Goal: Information Seeking & Learning: Learn about a topic

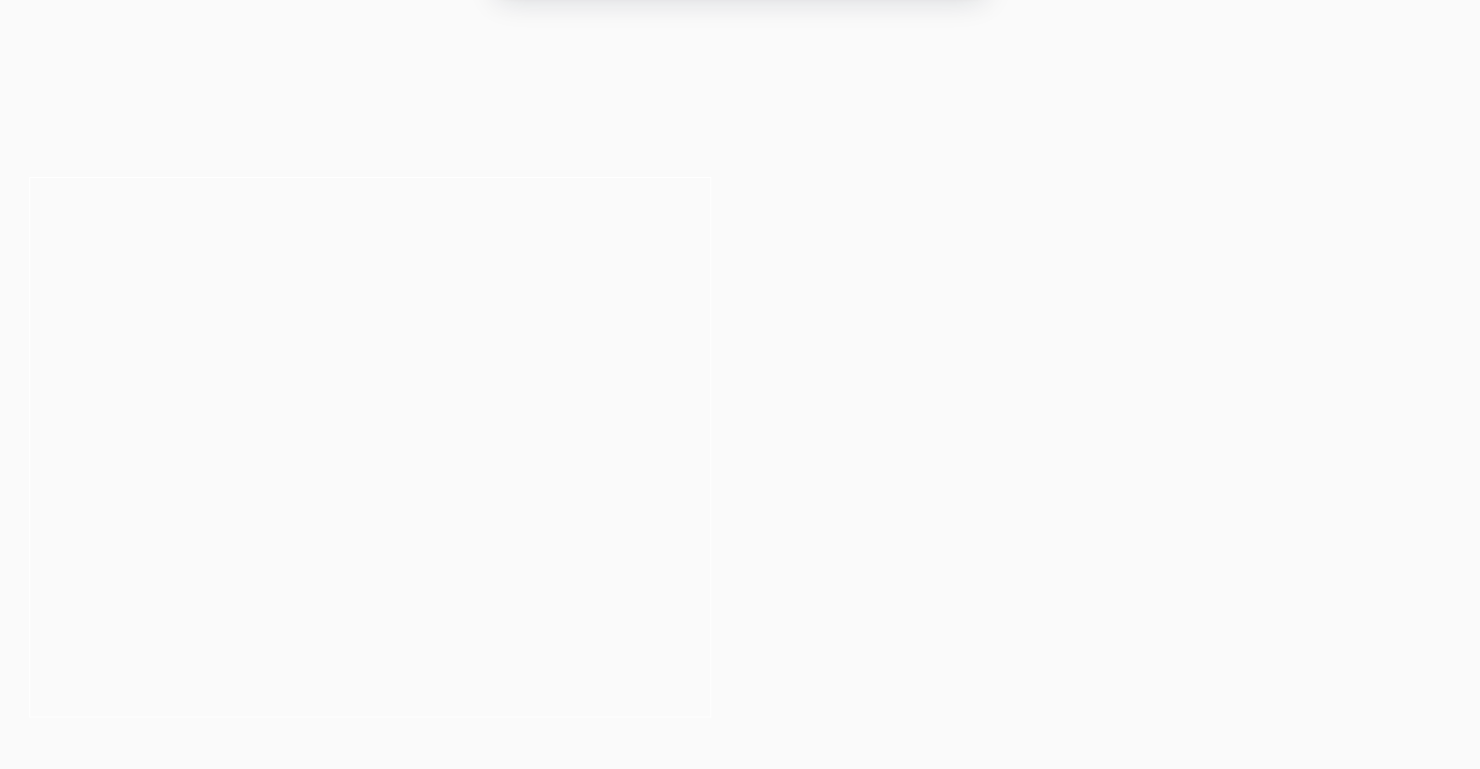
click at [919, 132] on button "Allow" at bounding box center [914, 125] width 89 height 49
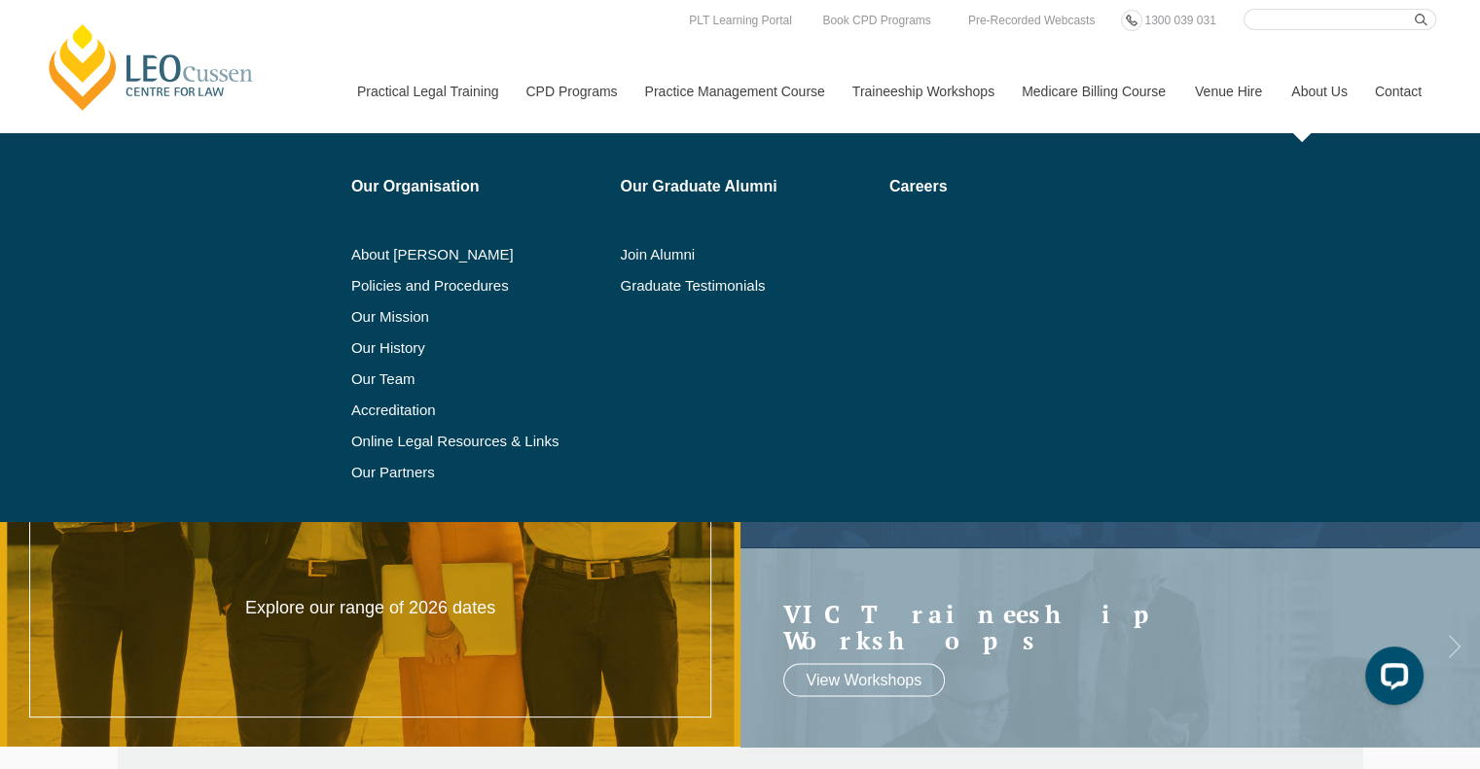
click at [1307, 97] on link "About Us" at bounding box center [1318, 92] width 84 height 84
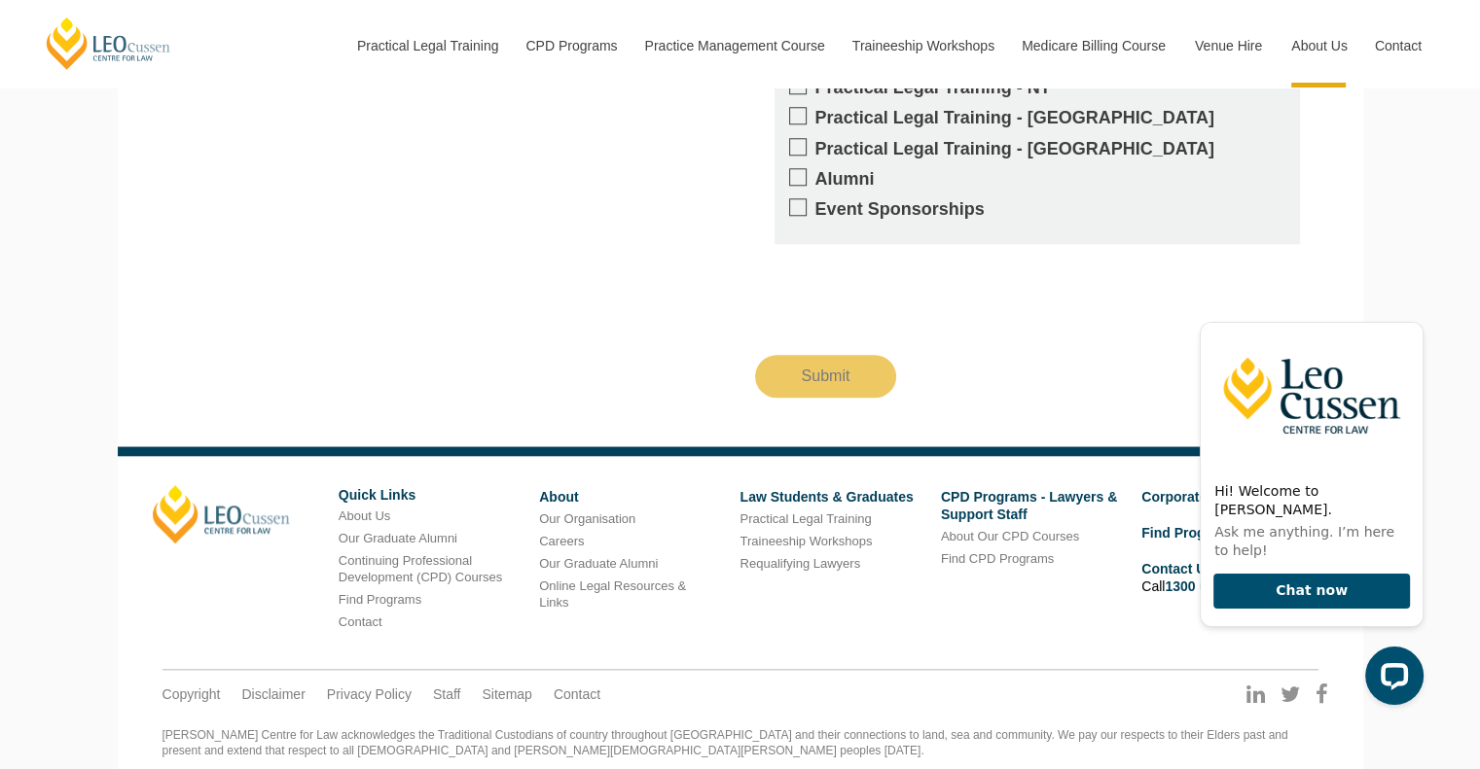
scroll to position [1857, 0]
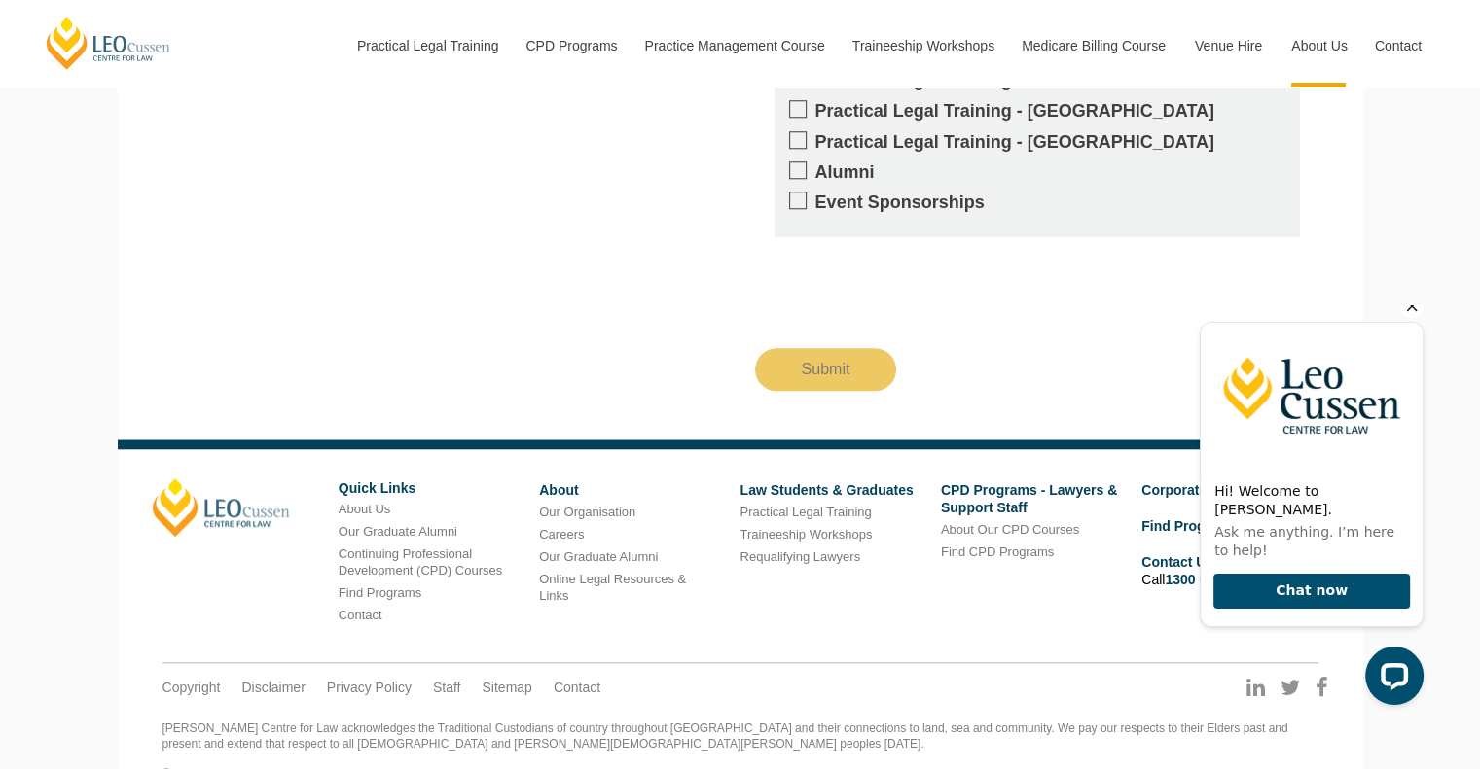
click at [1410, 312] on icon "Hide greeting" at bounding box center [1412, 307] width 11 height 11
